Goal: Navigation & Orientation: Find specific page/section

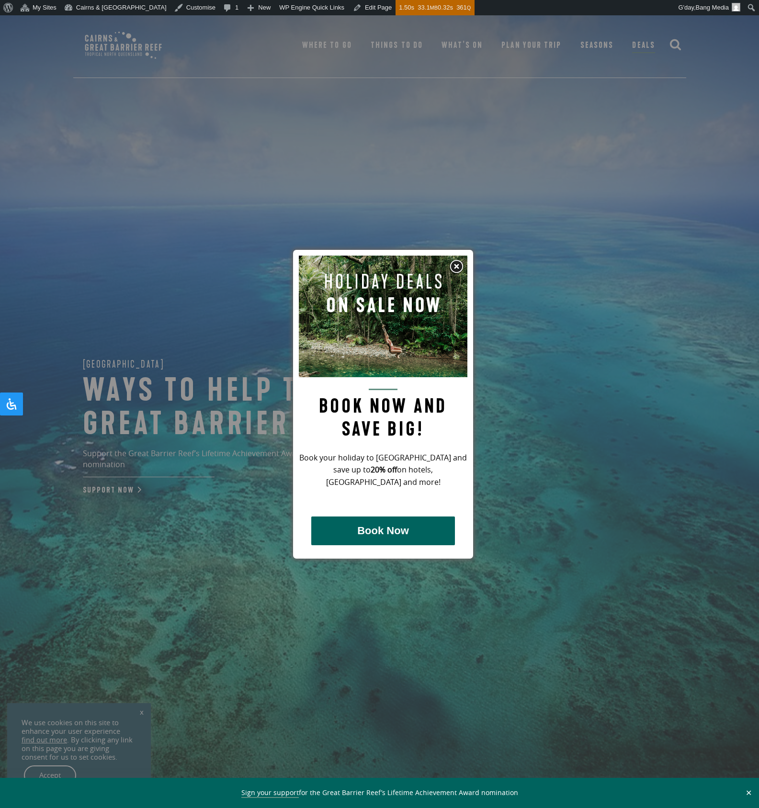
click at [457, 268] on img at bounding box center [456, 267] width 14 height 14
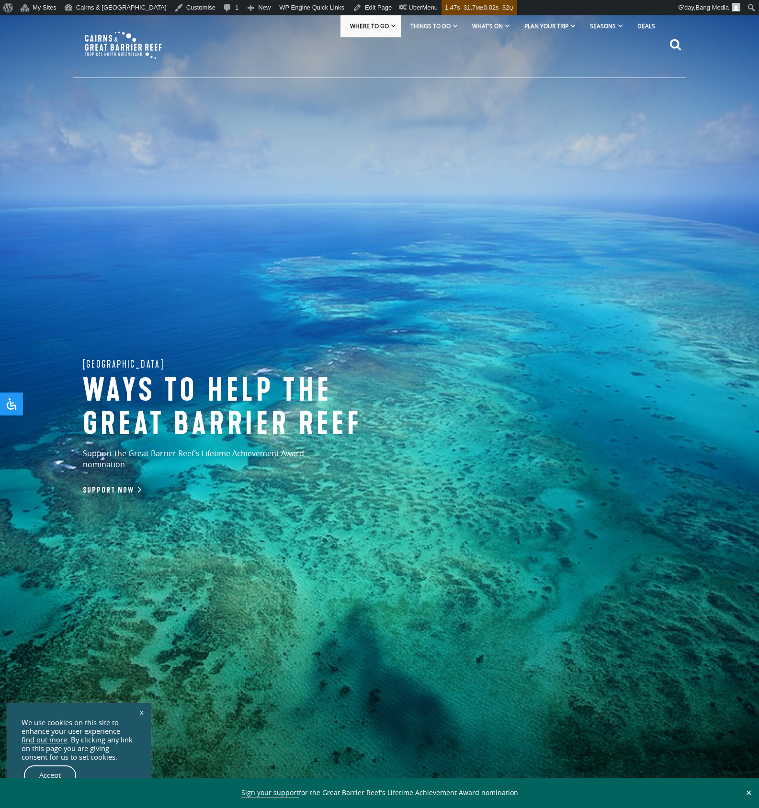
click at [393, 25] on link "Where To Go" at bounding box center [370, 26] width 60 height 22
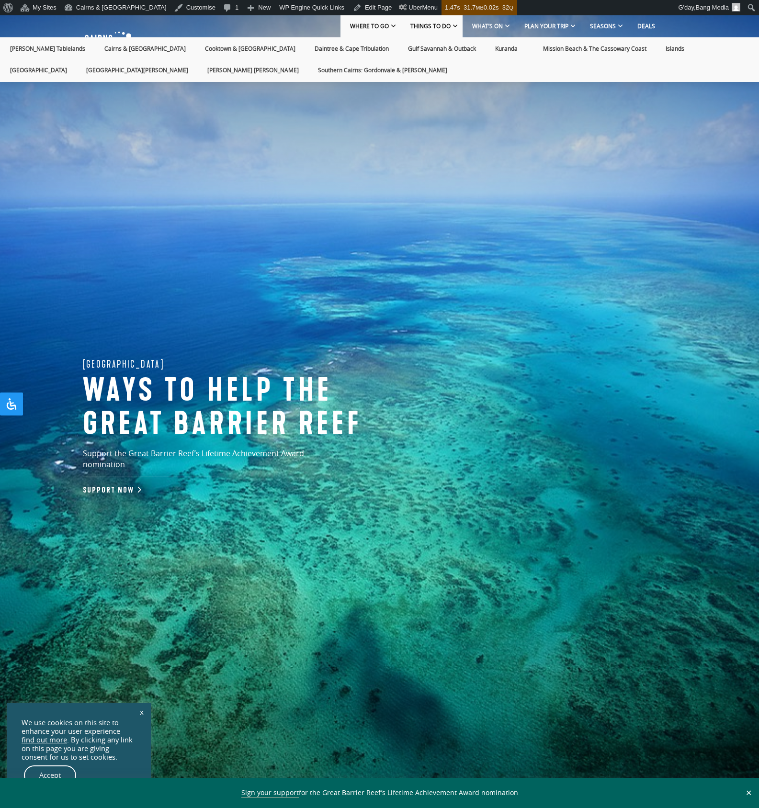
click at [440, 29] on span "Things To Do" at bounding box center [430, 27] width 40 height 8
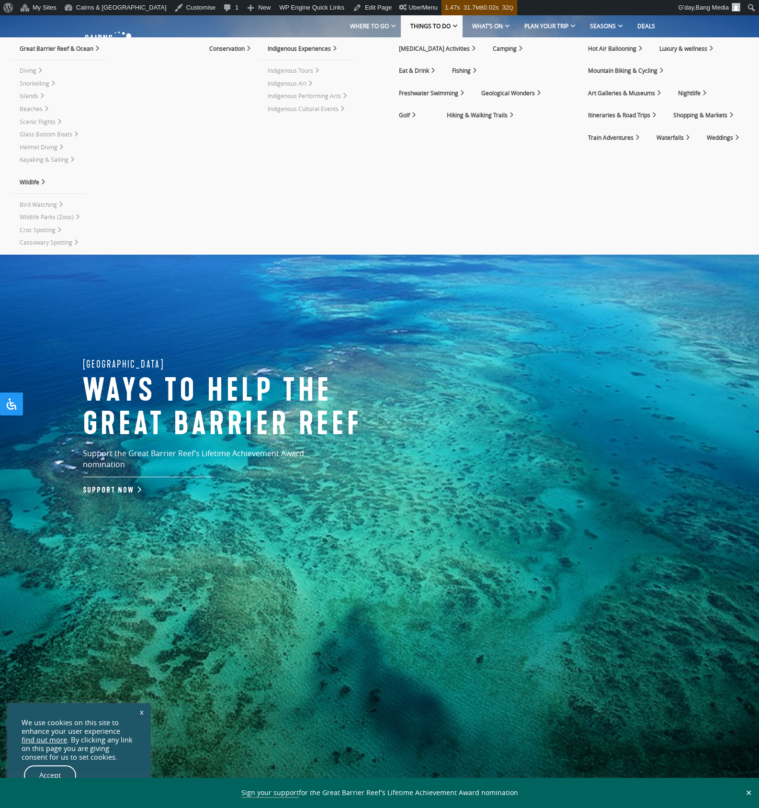
click at [508, 364] on div "Great Barrier Reef Ways to help the great barrier reef Support the Great Barrie…" at bounding box center [379, 419] width 759 height 808
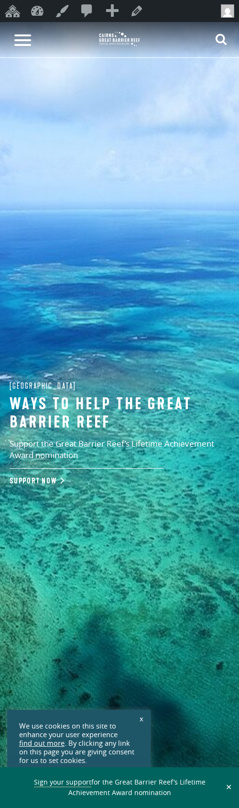
click at [26, 38] on button at bounding box center [23, 39] width 36 height 35
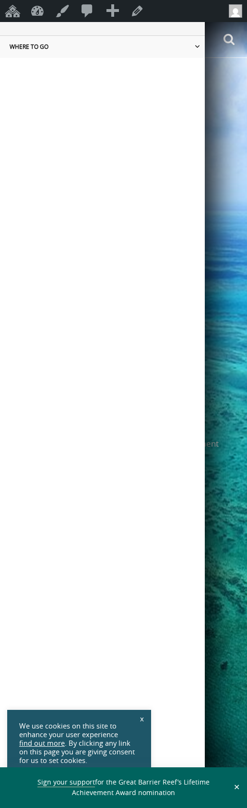
click at [194, 49] on icon at bounding box center [196, 47] width 5 height 6
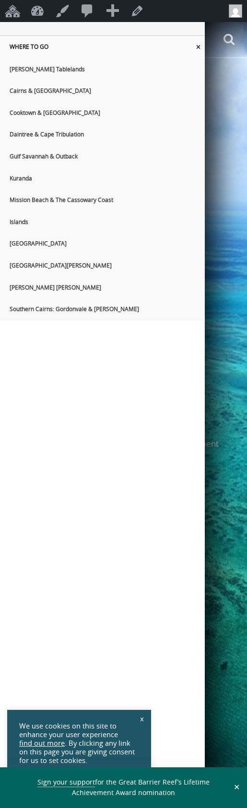
click at [191, 47] on icon at bounding box center [197, 48] width 13 height 6
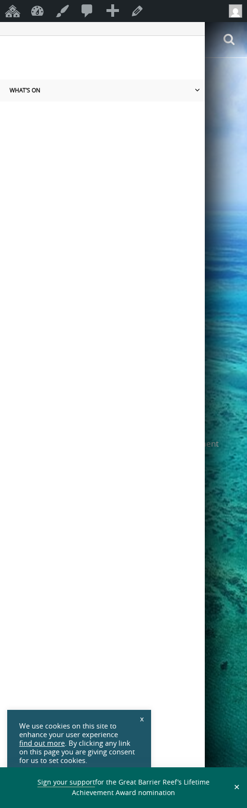
click at [190, 94] on link "What’s On" at bounding box center [102, 90] width 204 height 22
click at [191, 90] on icon at bounding box center [197, 91] width 13 height 6
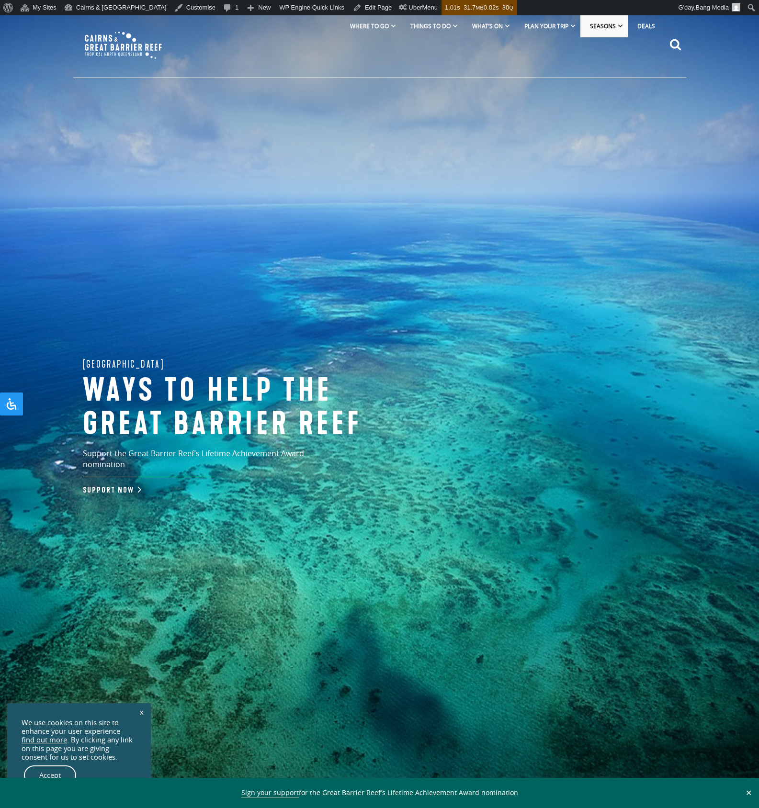
click at [621, 31] on link "Seasons" at bounding box center [603, 26] width 47 height 22
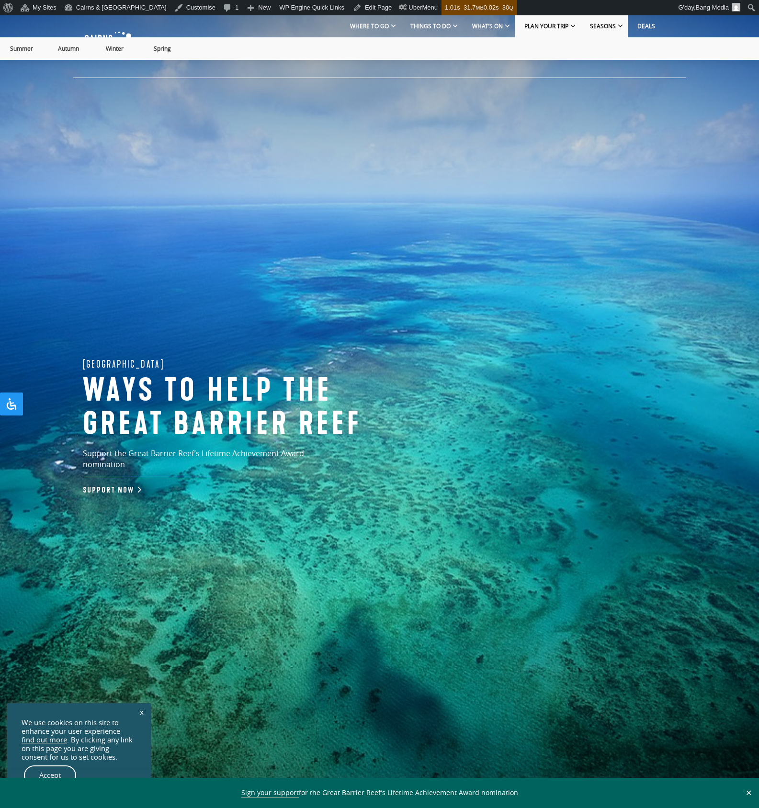
click at [571, 33] on link "Plan Your Trip" at bounding box center [548, 26] width 66 height 22
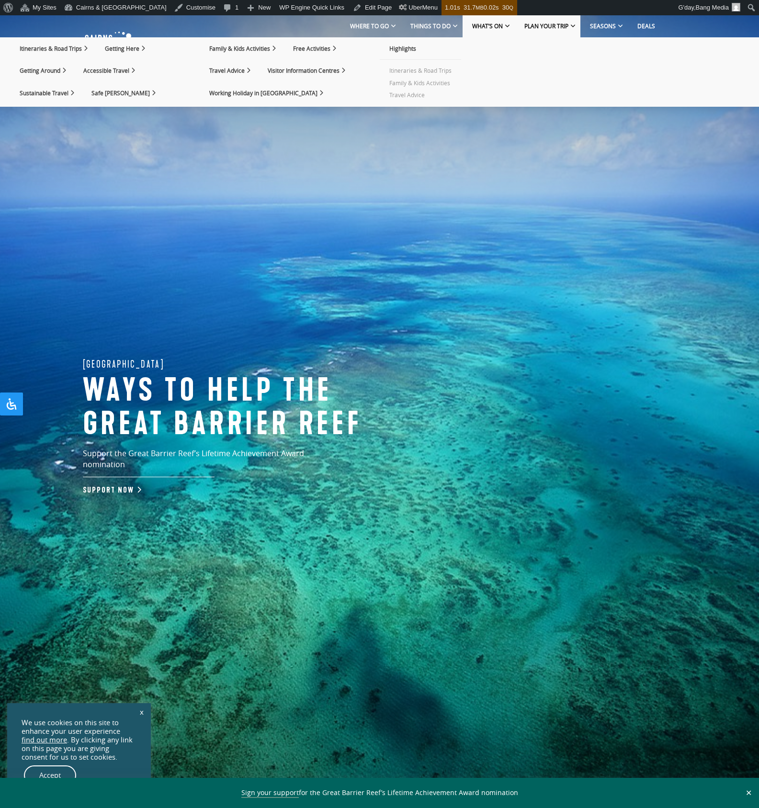
click at [500, 25] on span "What’s On" at bounding box center [487, 27] width 31 height 8
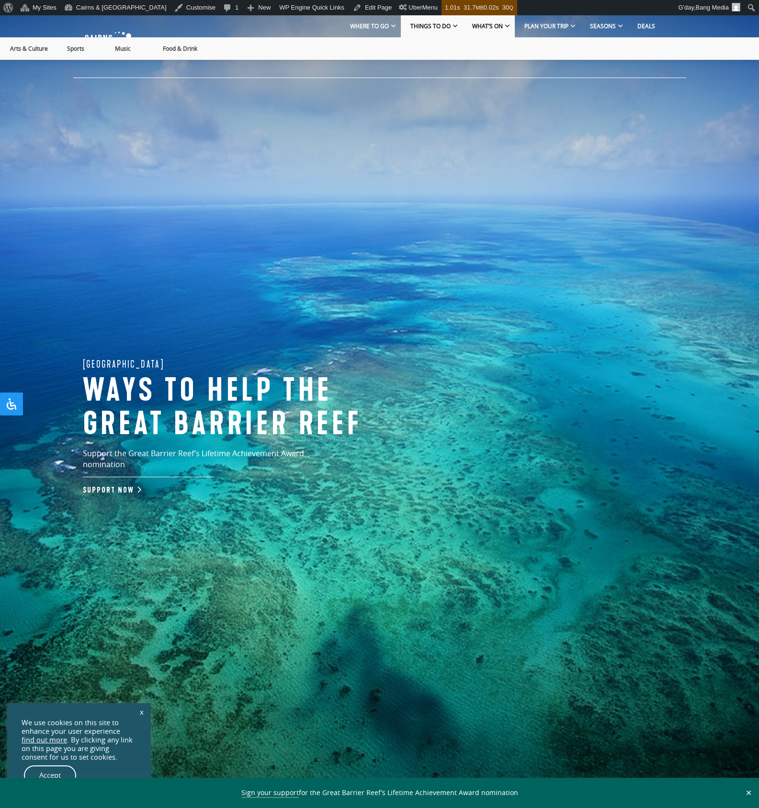
click at [440, 26] on span "Things To Do" at bounding box center [430, 27] width 40 height 8
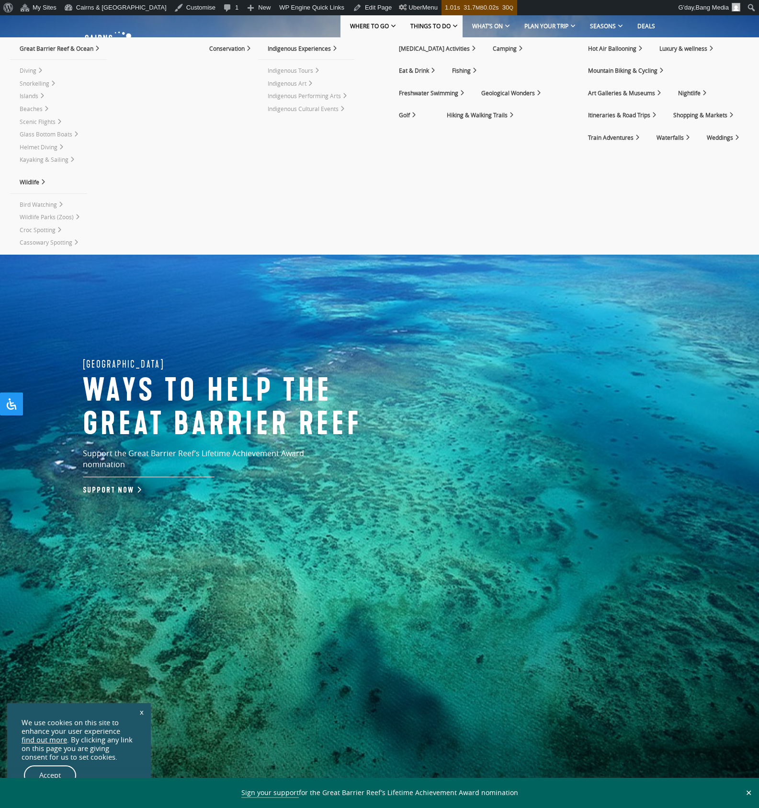
click at [389, 26] on span "Where To Go" at bounding box center [369, 27] width 39 height 8
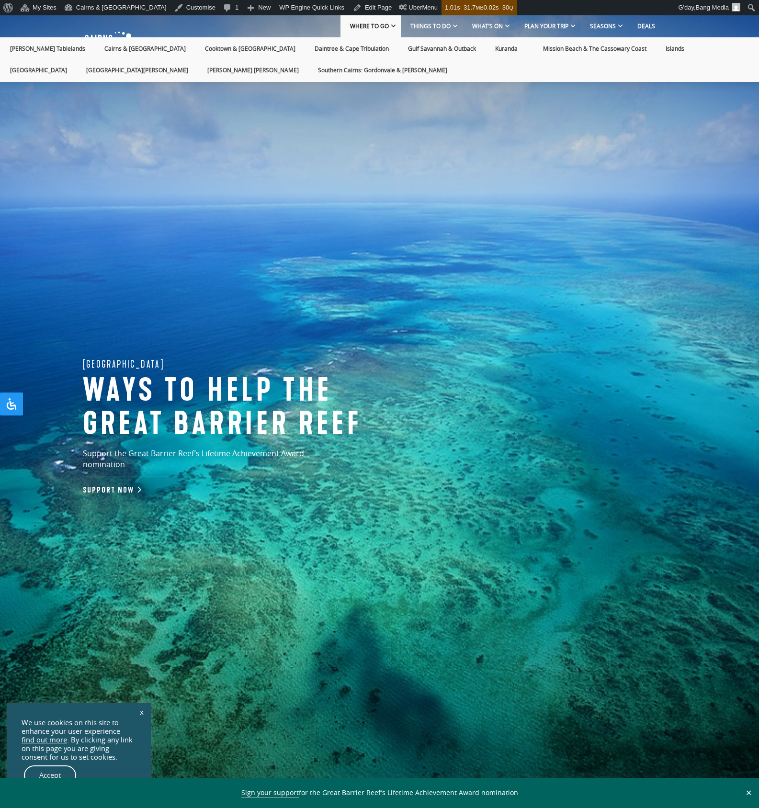
click at [389, 26] on span "Where To Go" at bounding box center [369, 27] width 39 height 8
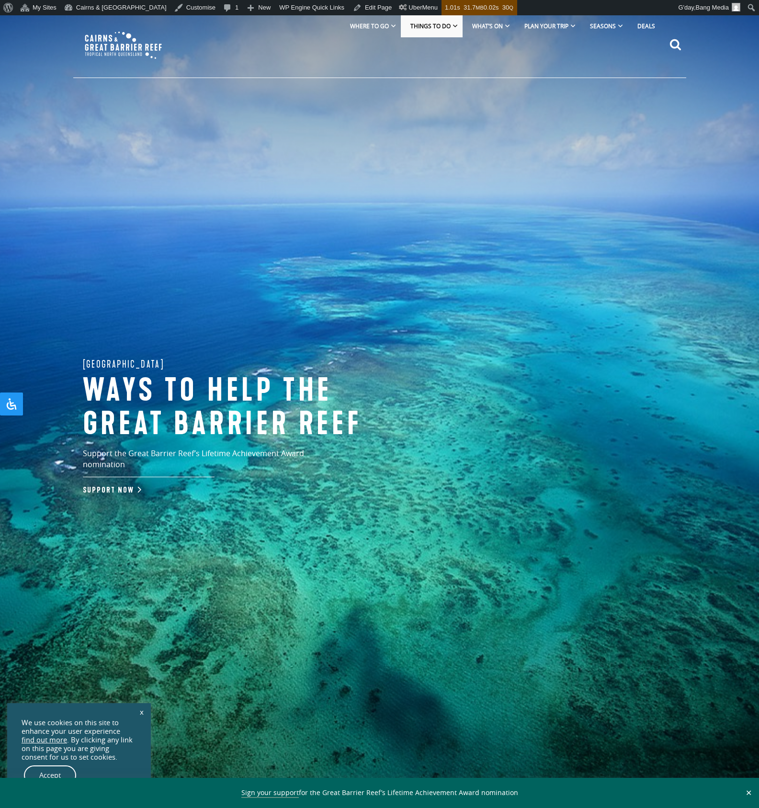
click at [439, 29] on span "Things To Do" at bounding box center [430, 27] width 40 height 8
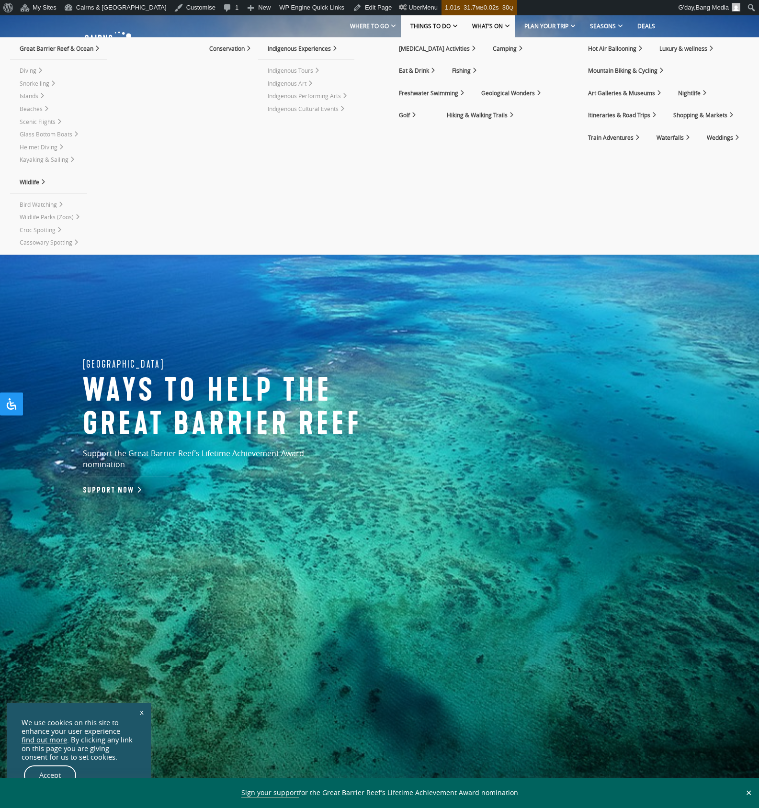
click at [498, 31] on link "What’s On" at bounding box center [489, 26] width 52 height 22
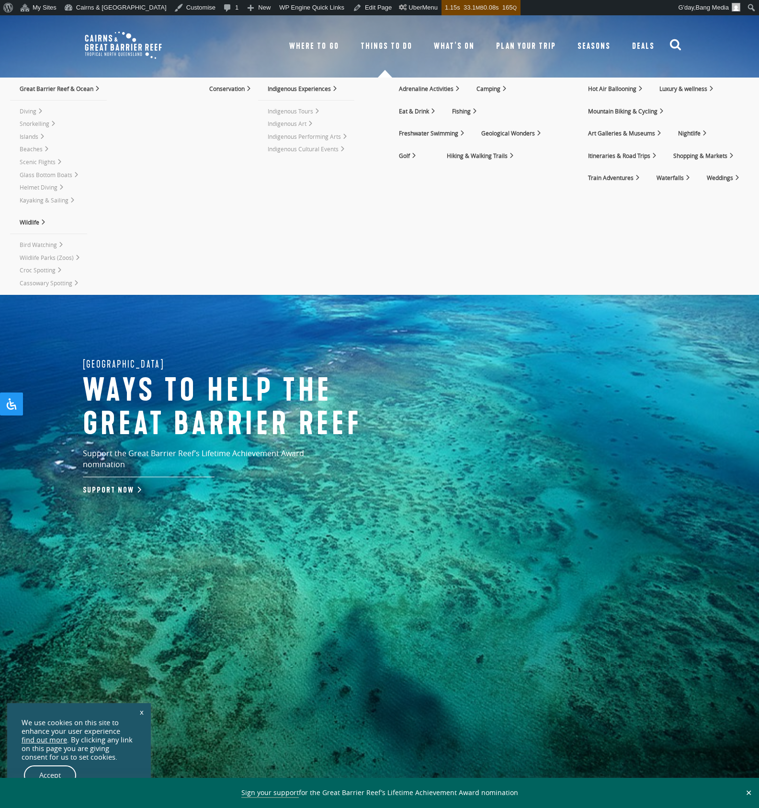
click at [453, 48] on span "What’s On" at bounding box center [454, 46] width 41 height 11
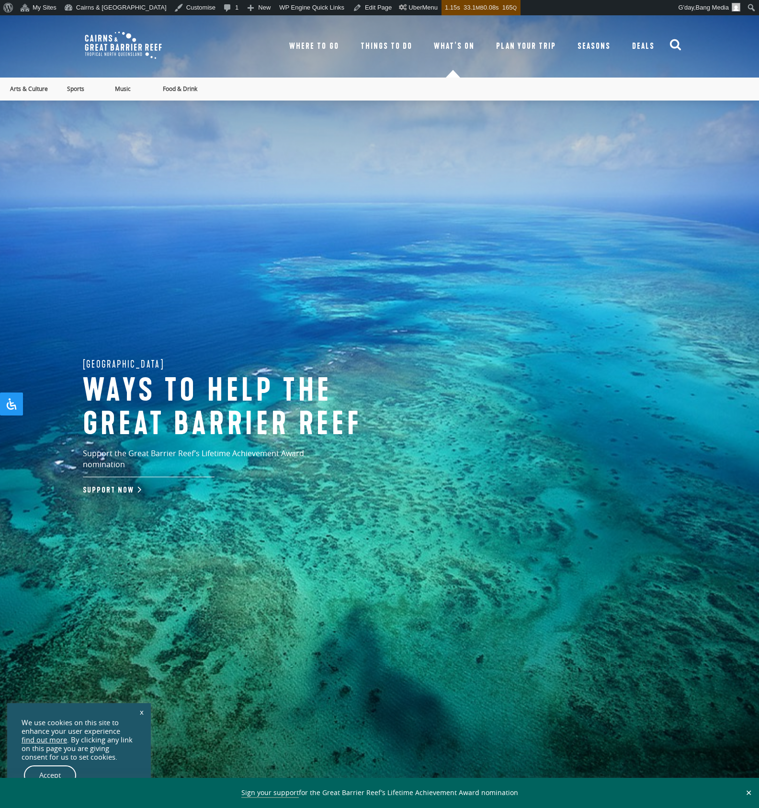
click at [527, 42] on span "Plan Your Trip" at bounding box center [526, 46] width 60 height 11
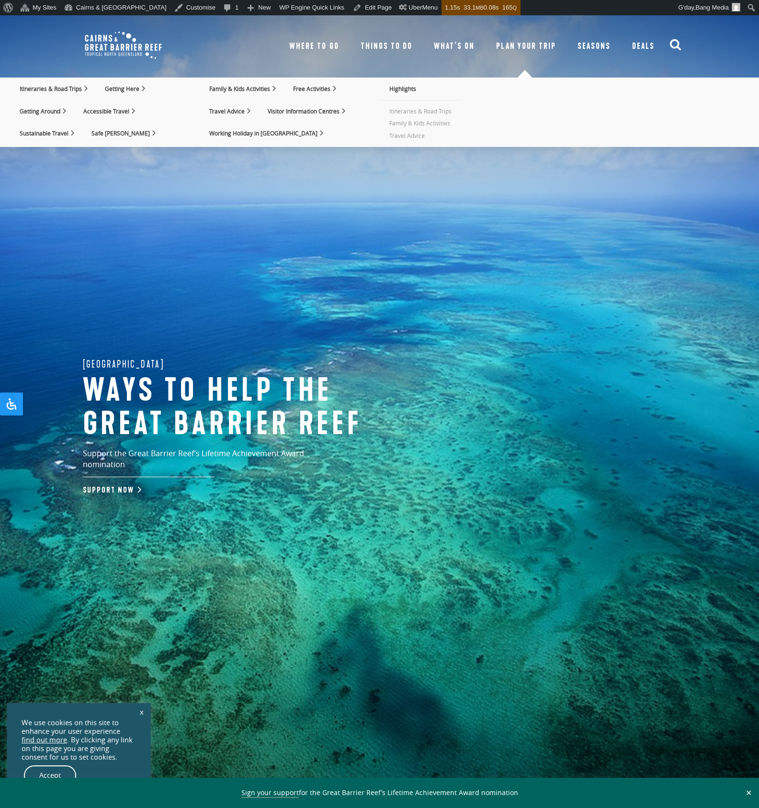
click at [592, 44] on span "Seasons" at bounding box center [593, 46] width 33 height 11
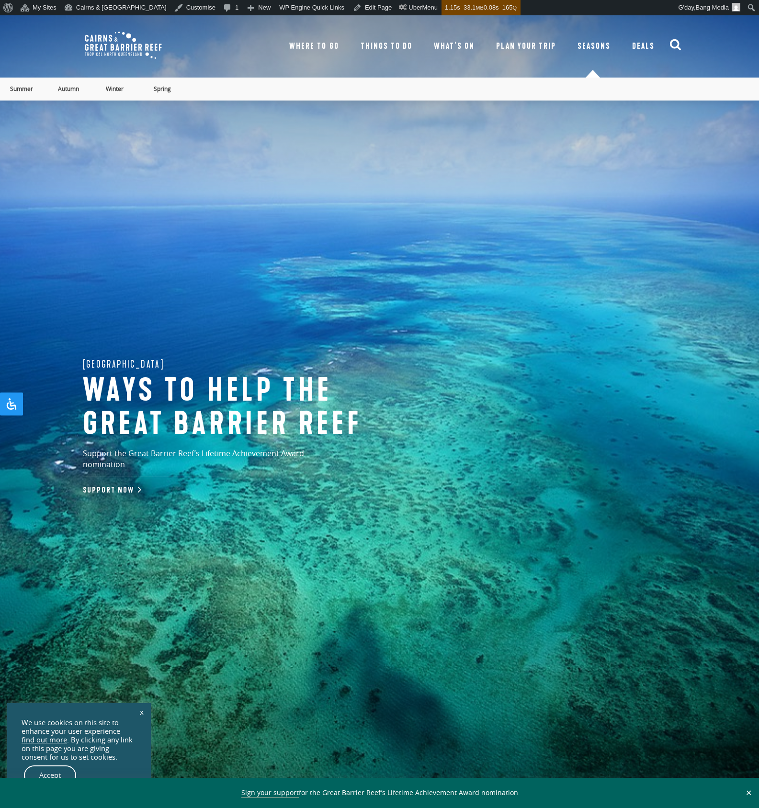
click at [547, 45] on span "Plan Your Trip" at bounding box center [526, 46] width 60 height 11
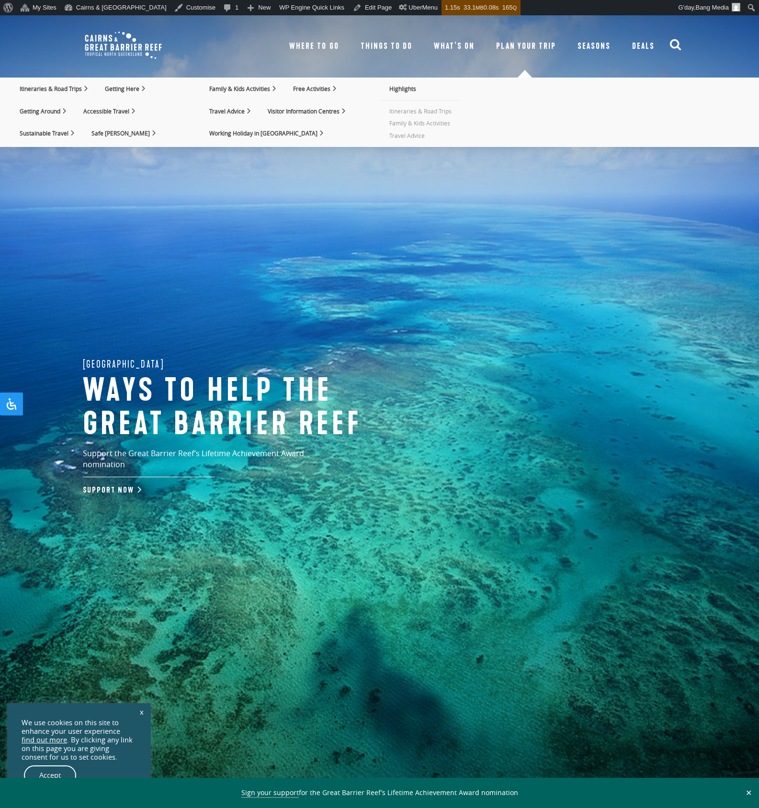
click at [634, 47] on span "Deals" at bounding box center [643, 46] width 23 height 11
click at [456, 43] on span "What’s On" at bounding box center [454, 46] width 41 height 11
